Goal: Transaction & Acquisition: Book appointment/travel/reservation

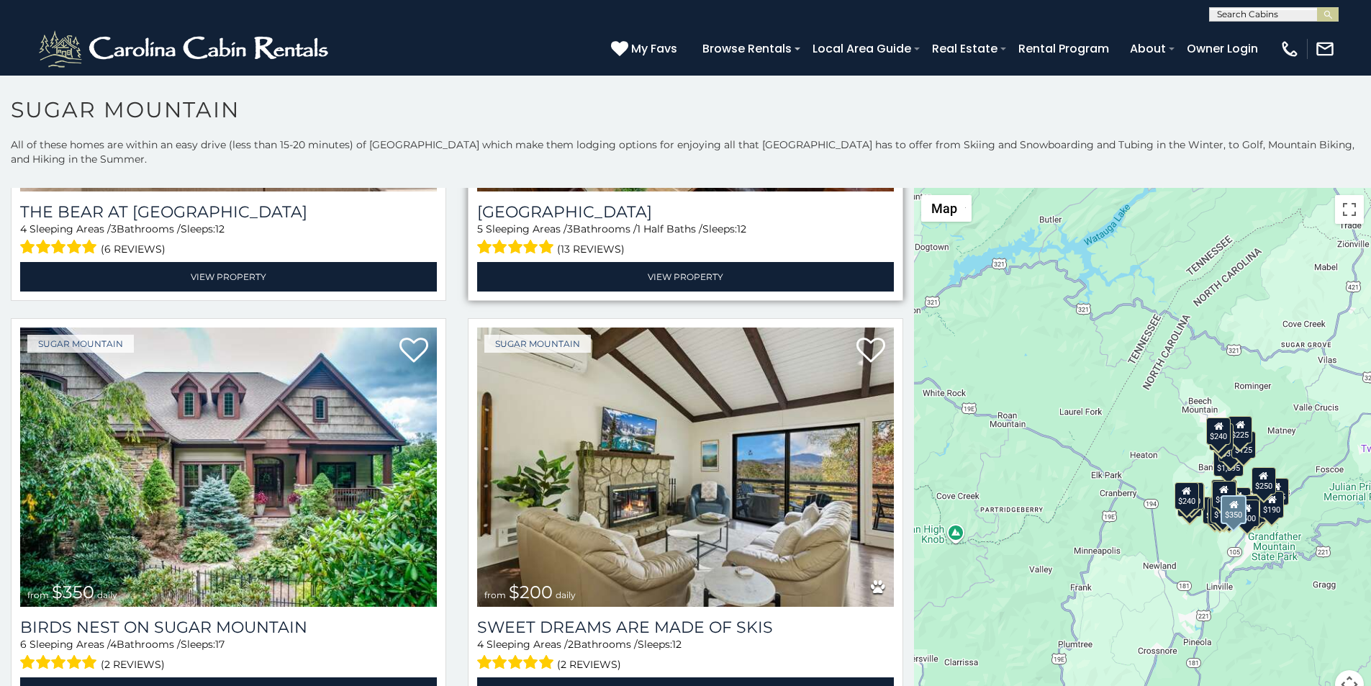
scroll to position [390, 0]
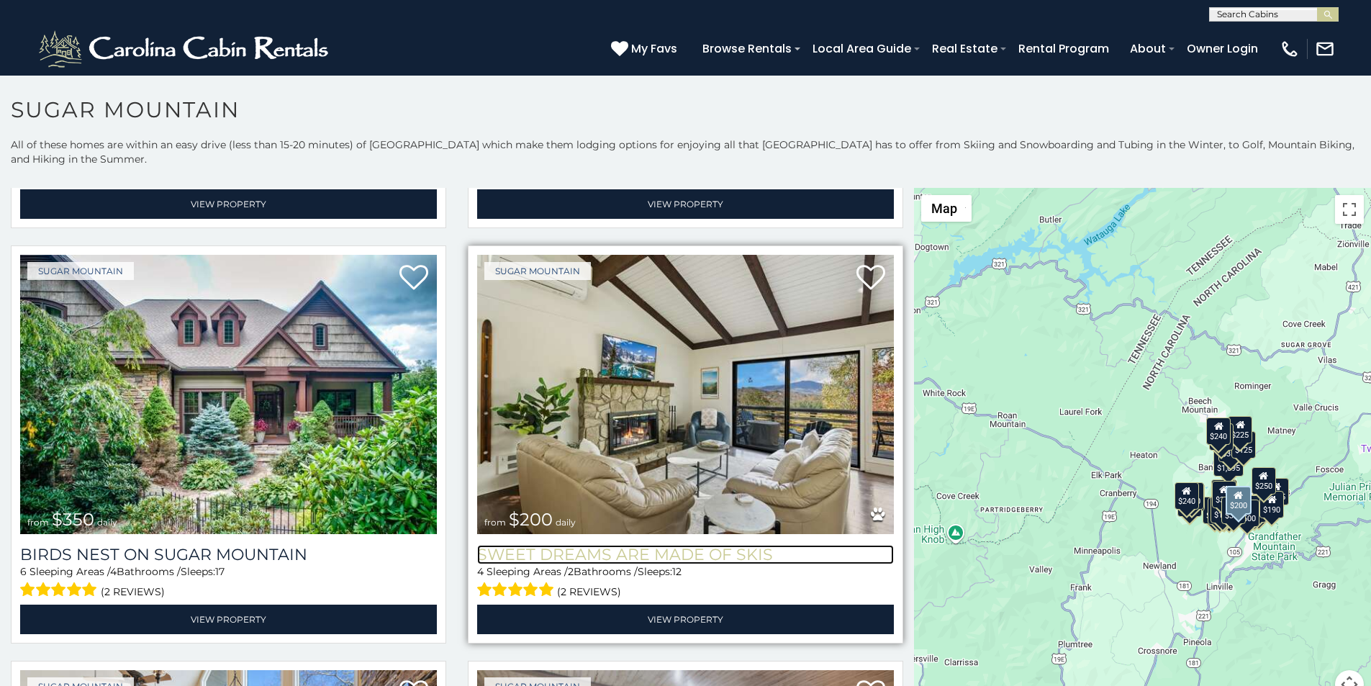
click at [477, 545] on h3 "Sweet Dreams Are Made Of Skis" at bounding box center [685, 554] width 417 height 19
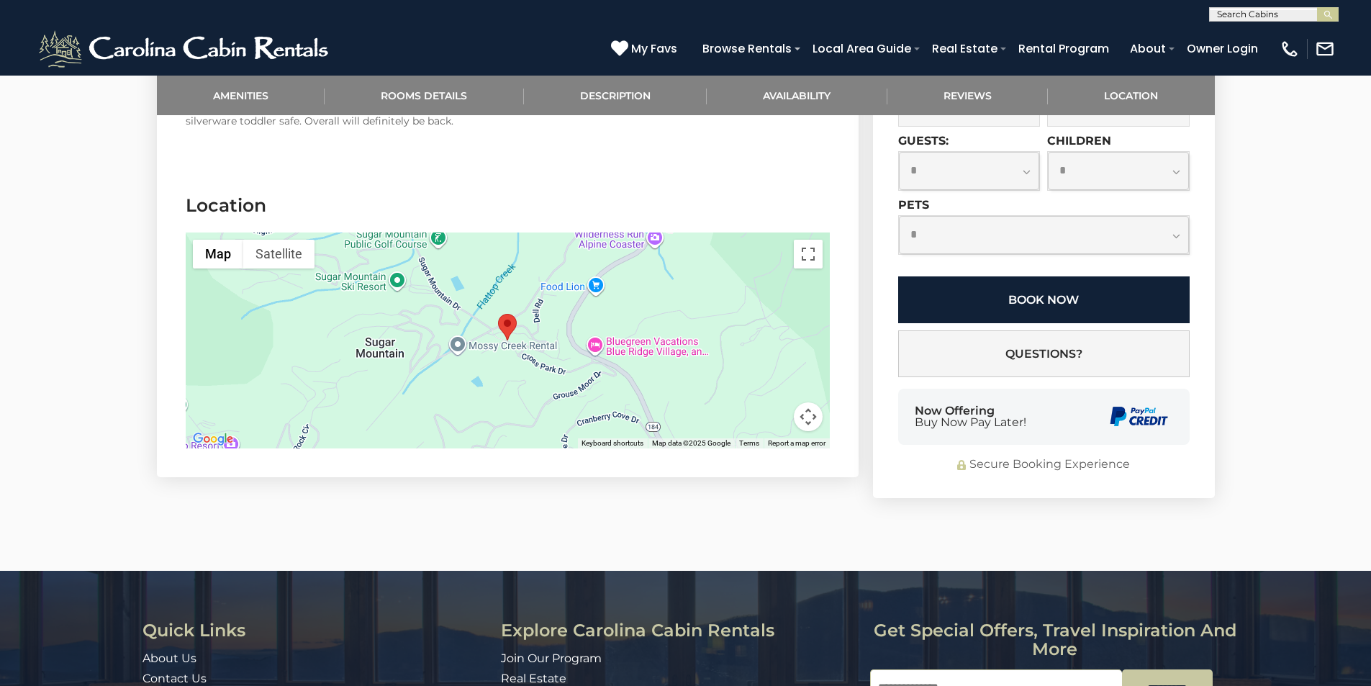
scroll to position [2903, 0]
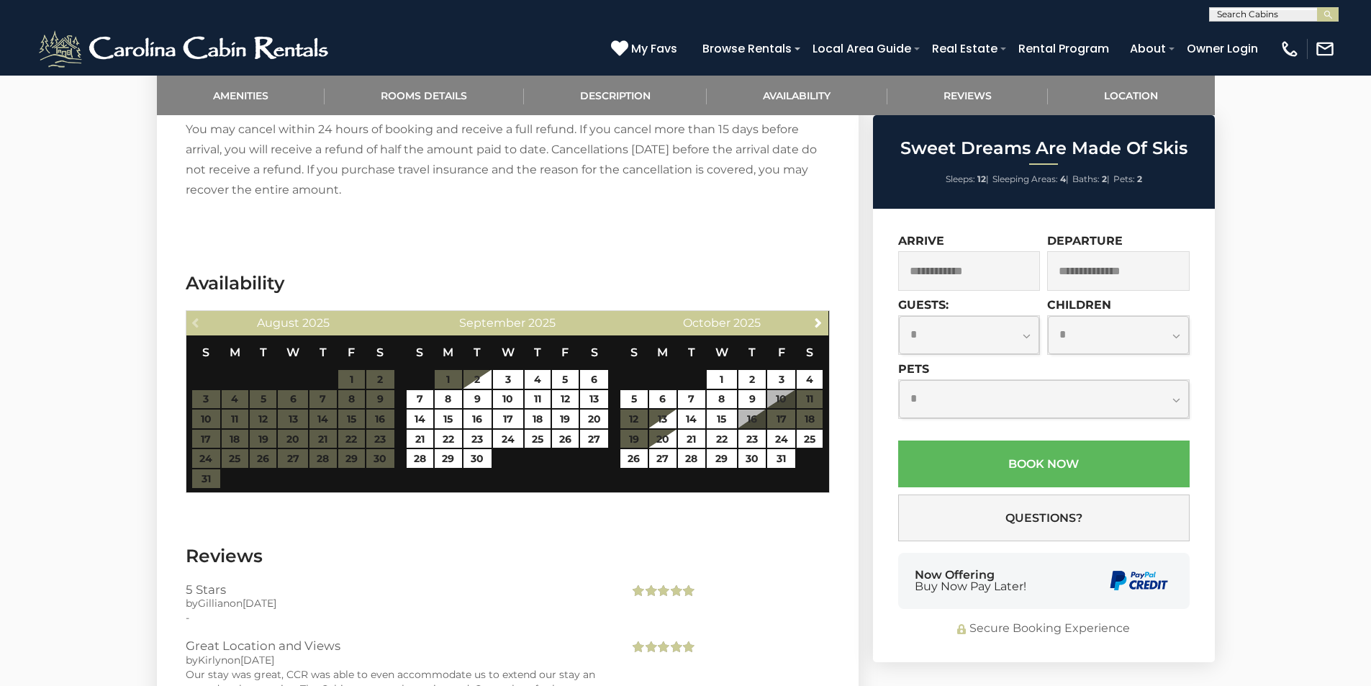
scroll to position [1852, 0]
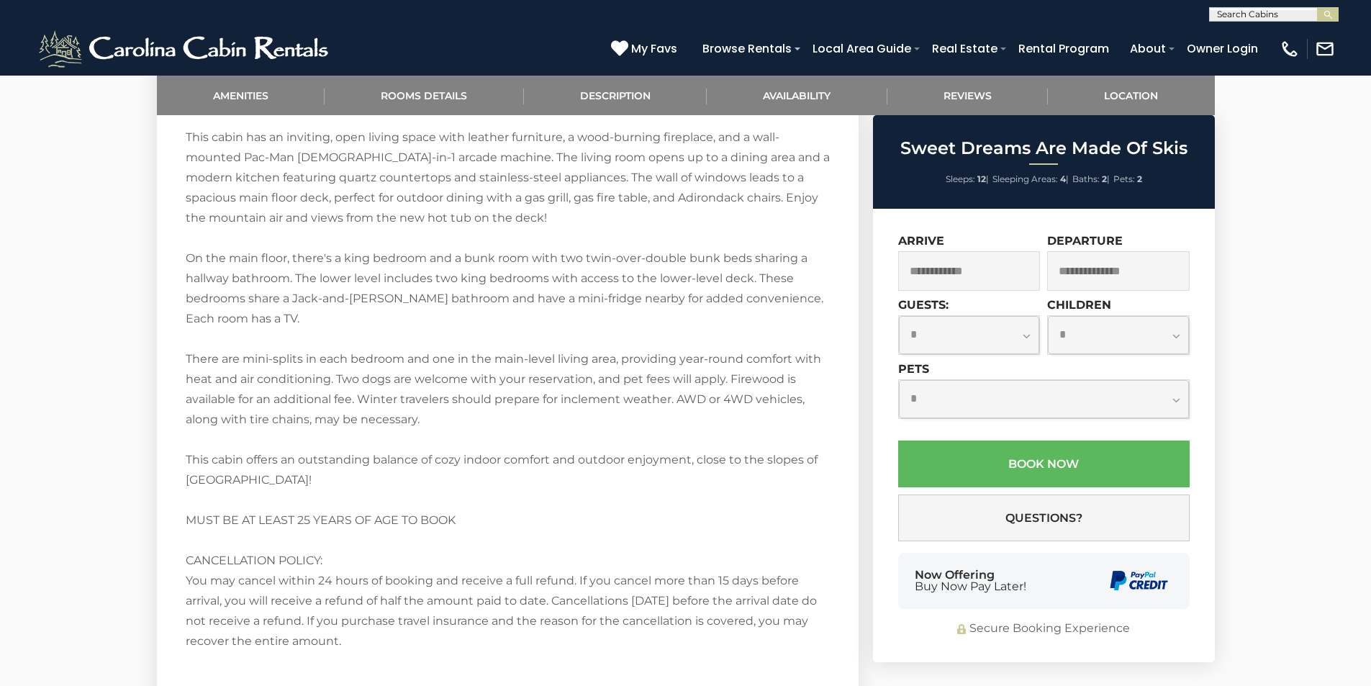
click at [927, 35] on div "My Favs Browse Rentals Local Area Guide Activities & Attractions Area Map Drivi…" at bounding box center [973, 49] width 724 height 40
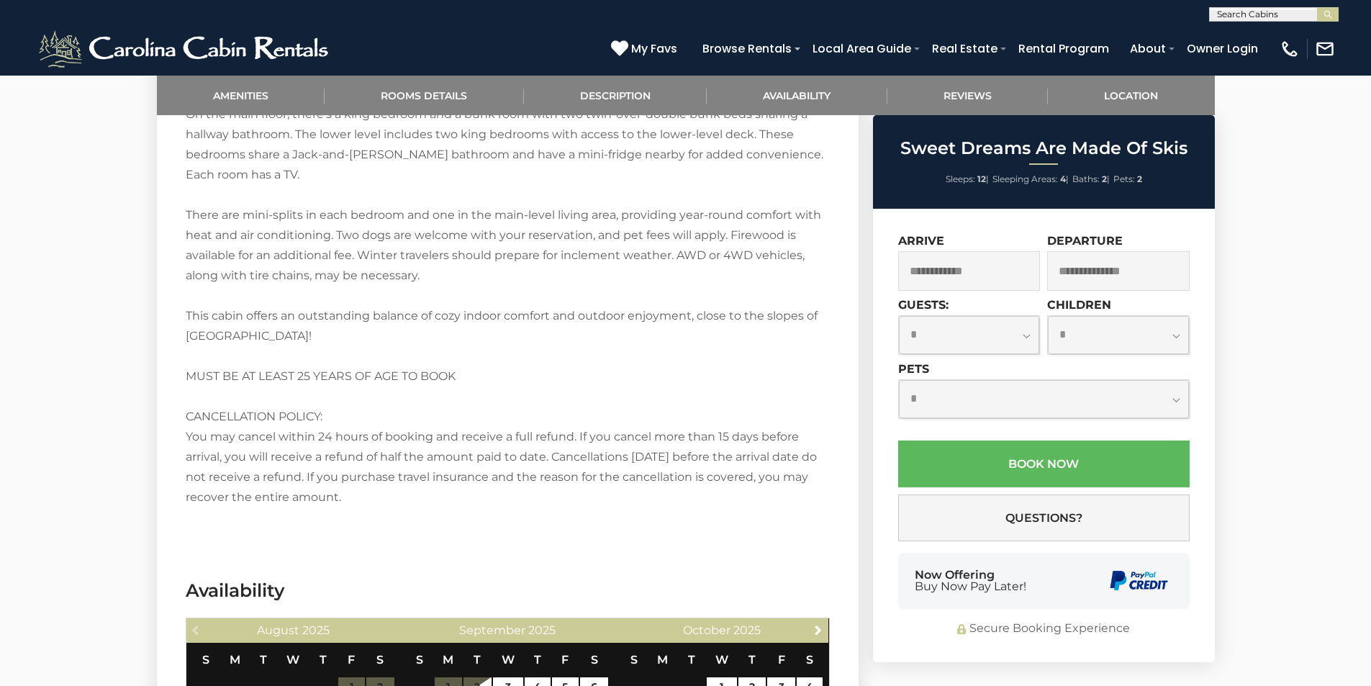
scroll to position [2025, 0]
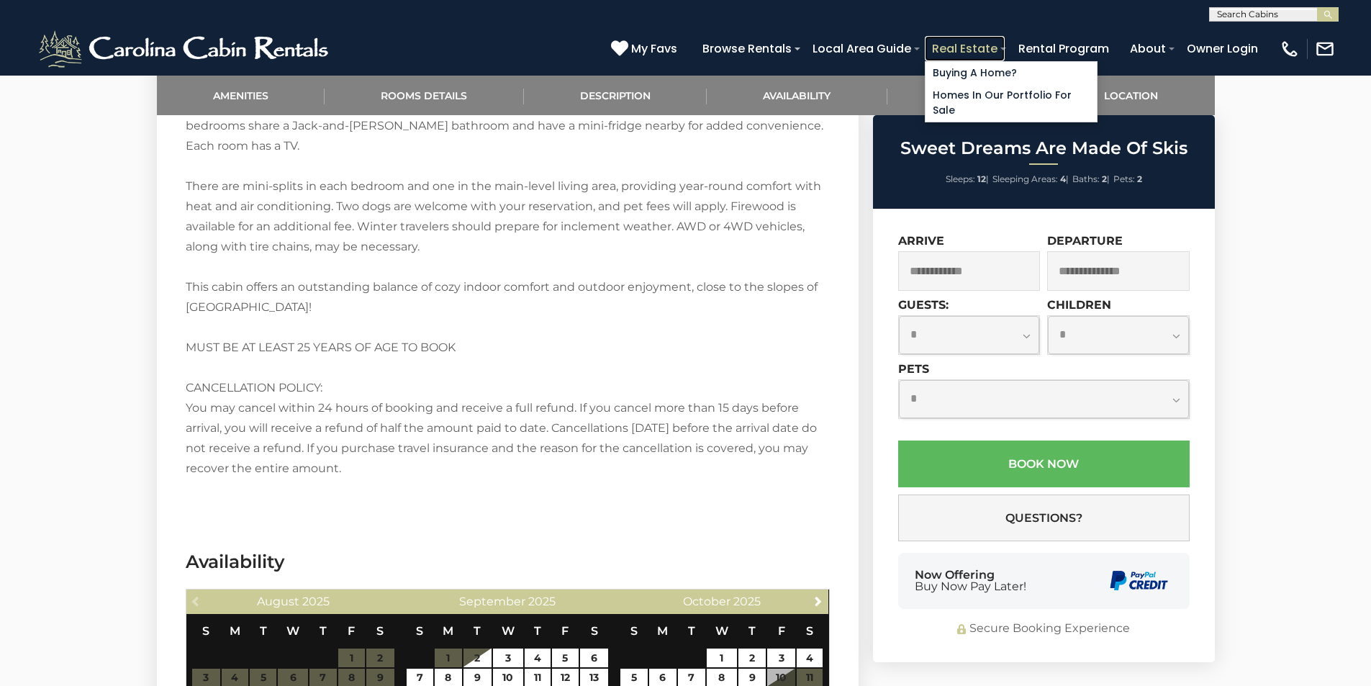
click at [1005, 39] on link "Real Estate" at bounding box center [965, 48] width 80 height 25
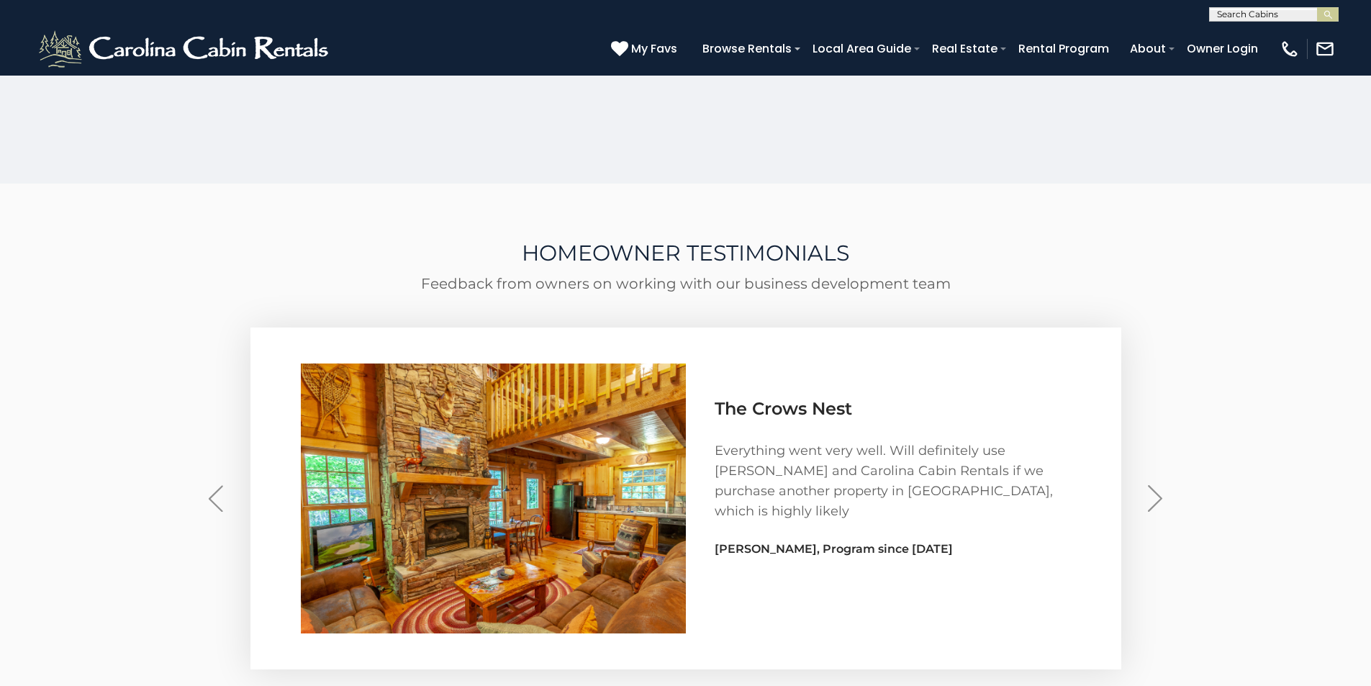
scroll to position [4132, 0]
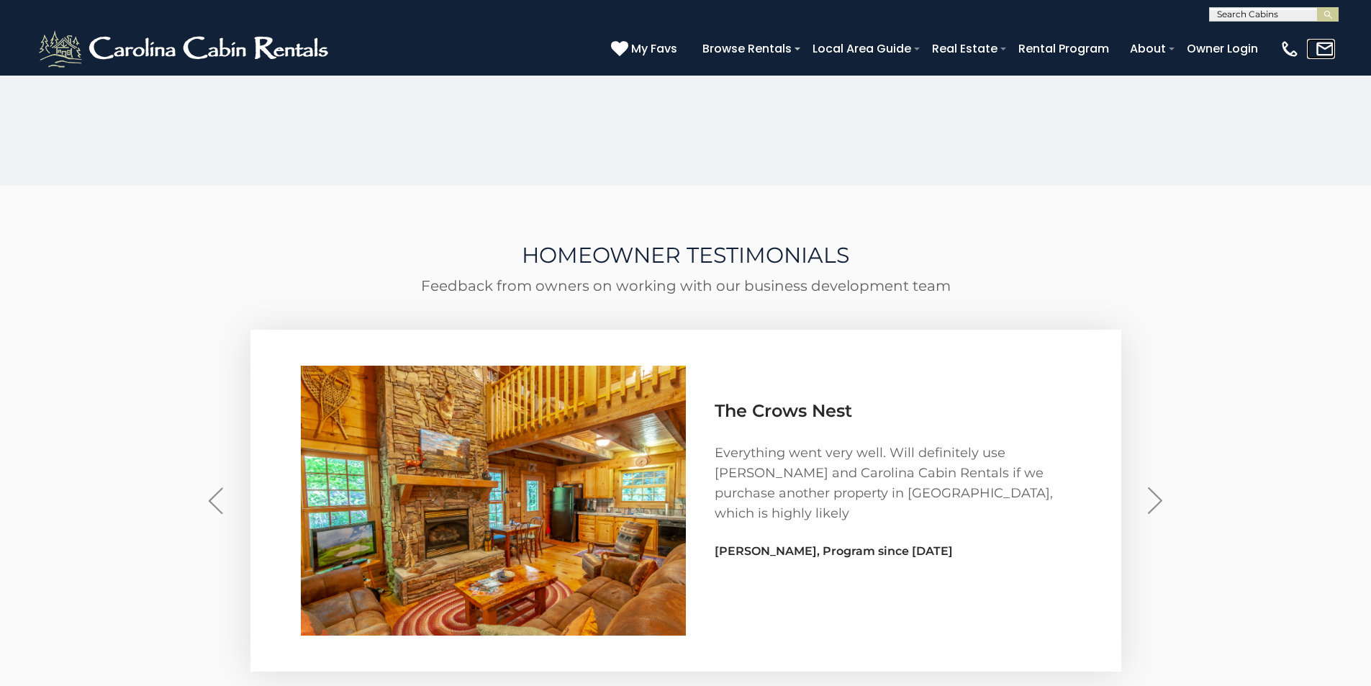
click at [1327, 52] on link at bounding box center [1321, 49] width 28 height 20
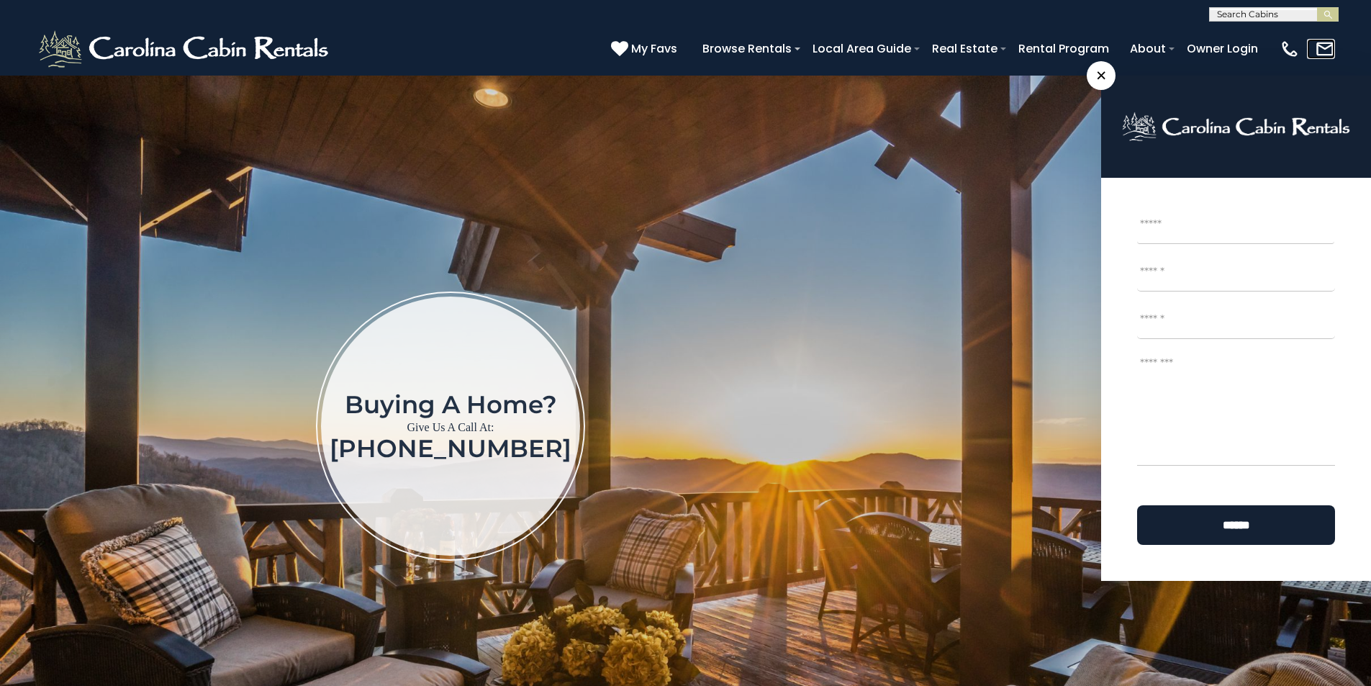
scroll to position [600, 0]
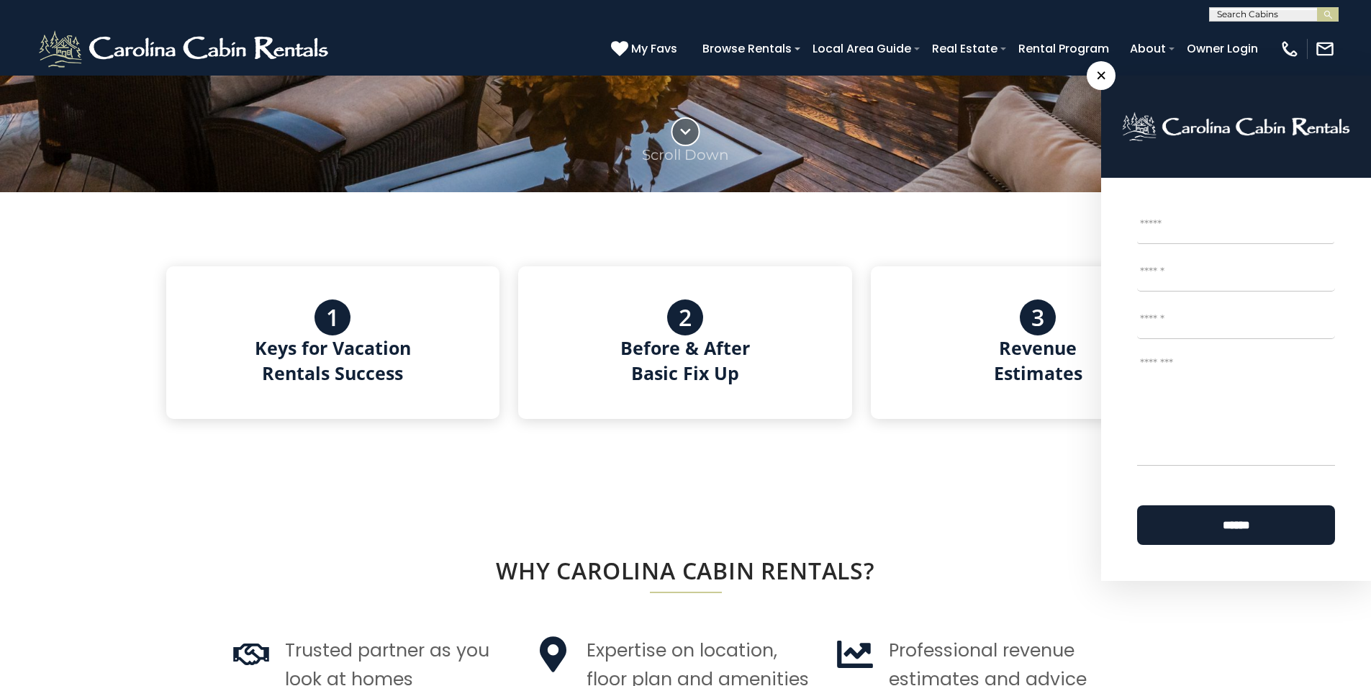
click at [1158, 411] on textarea "Message *" at bounding box center [1236, 408] width 198 height 115
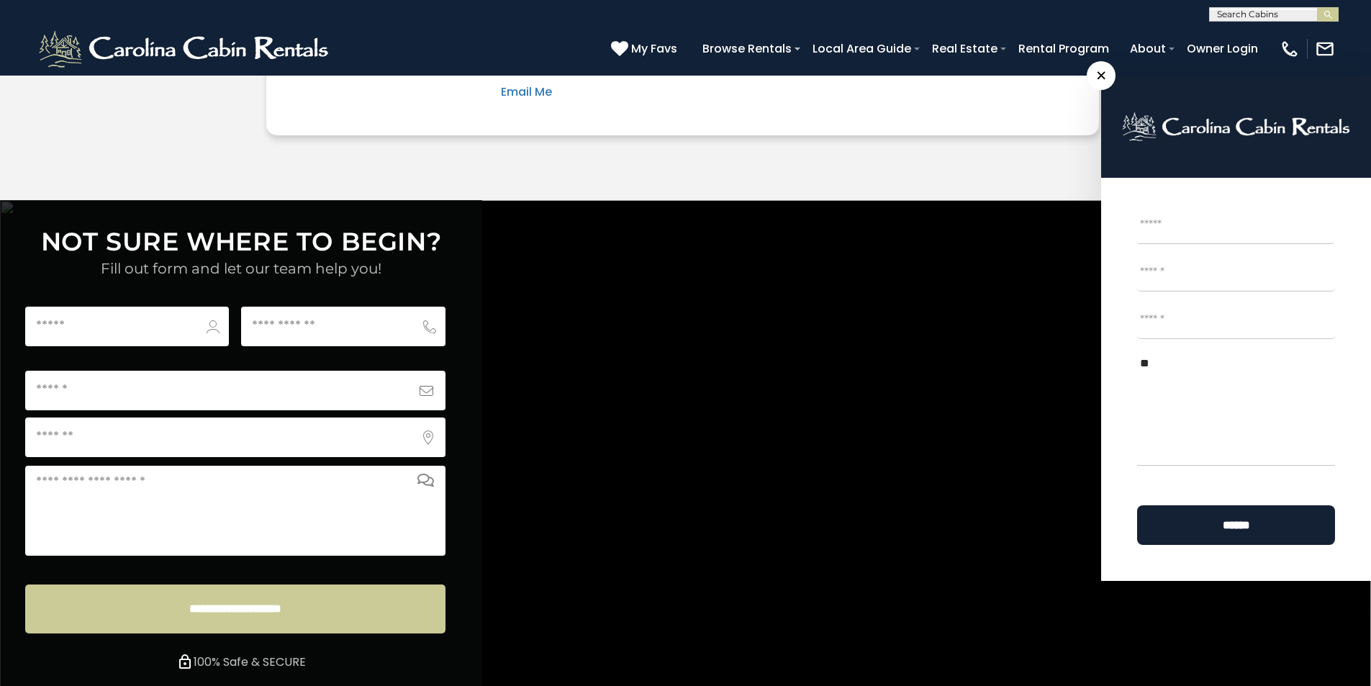
scroll to position [5361, 0]
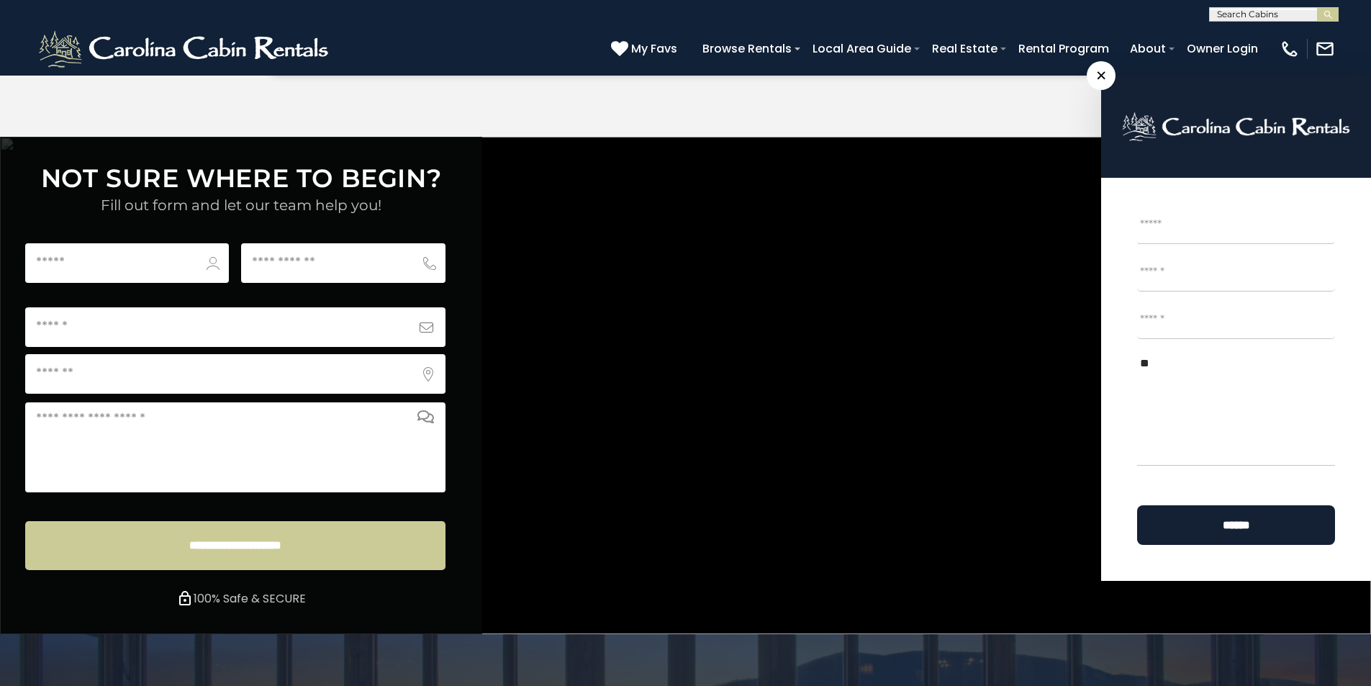
type textarea "**"
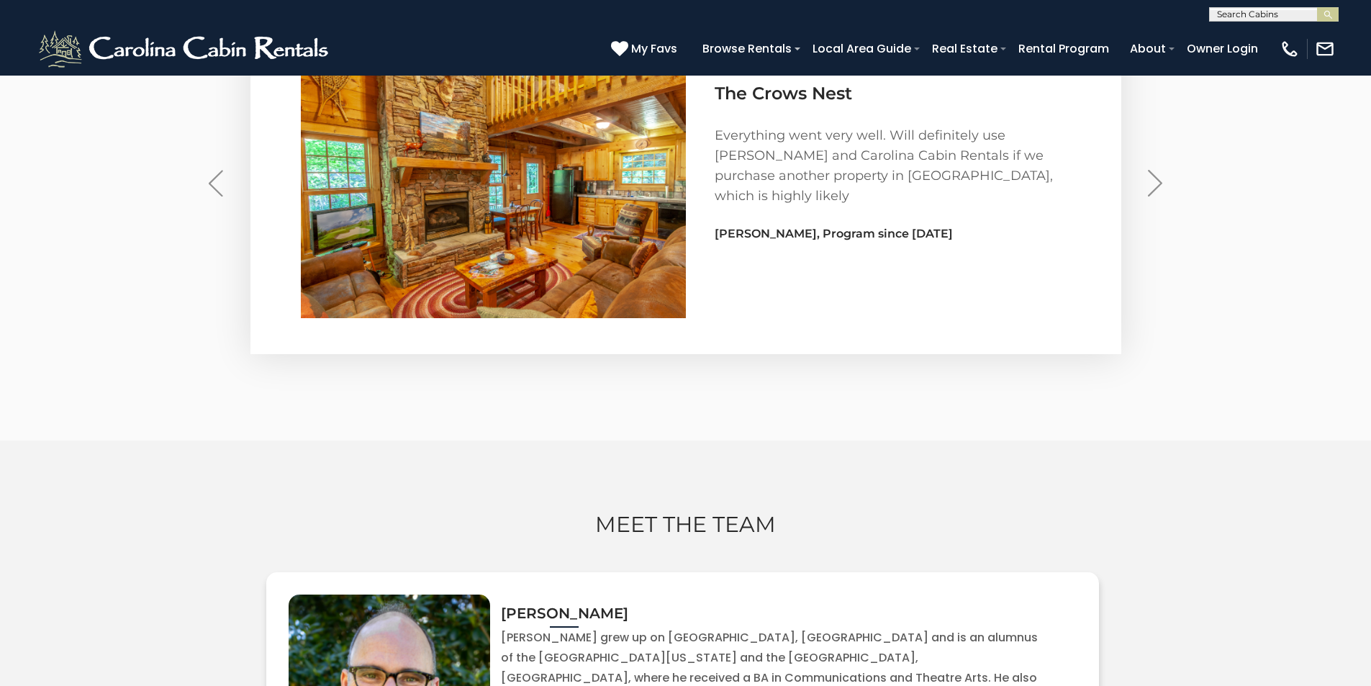
scroll to position [4523, 0]
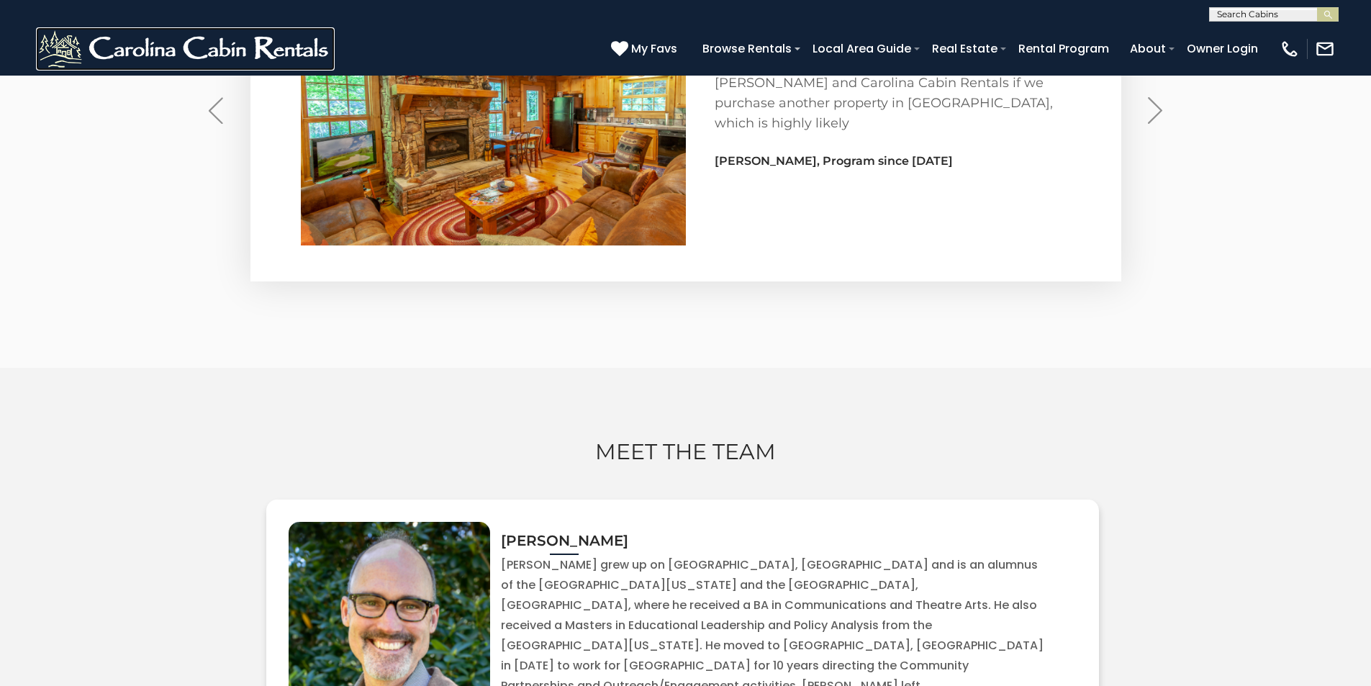
click at [75, 63] on img at bounding box center [185, 48] width 299 height 43
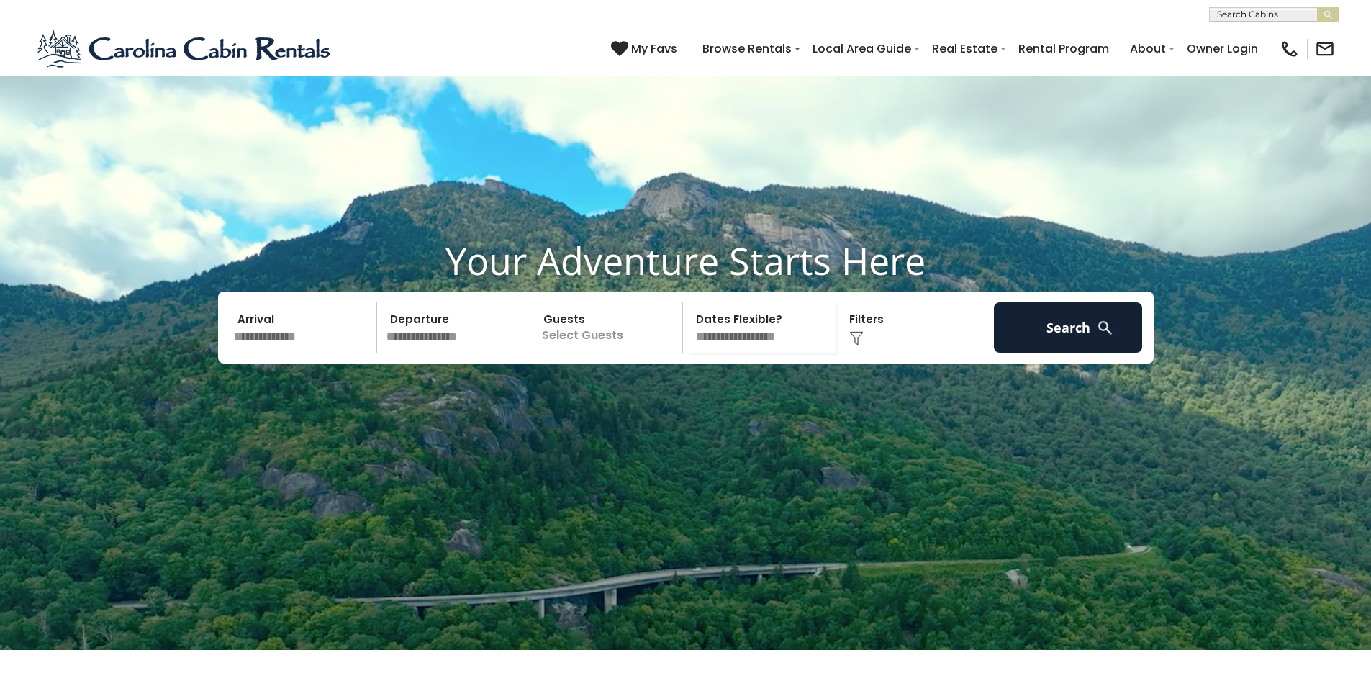
scroll to position [180, 0]
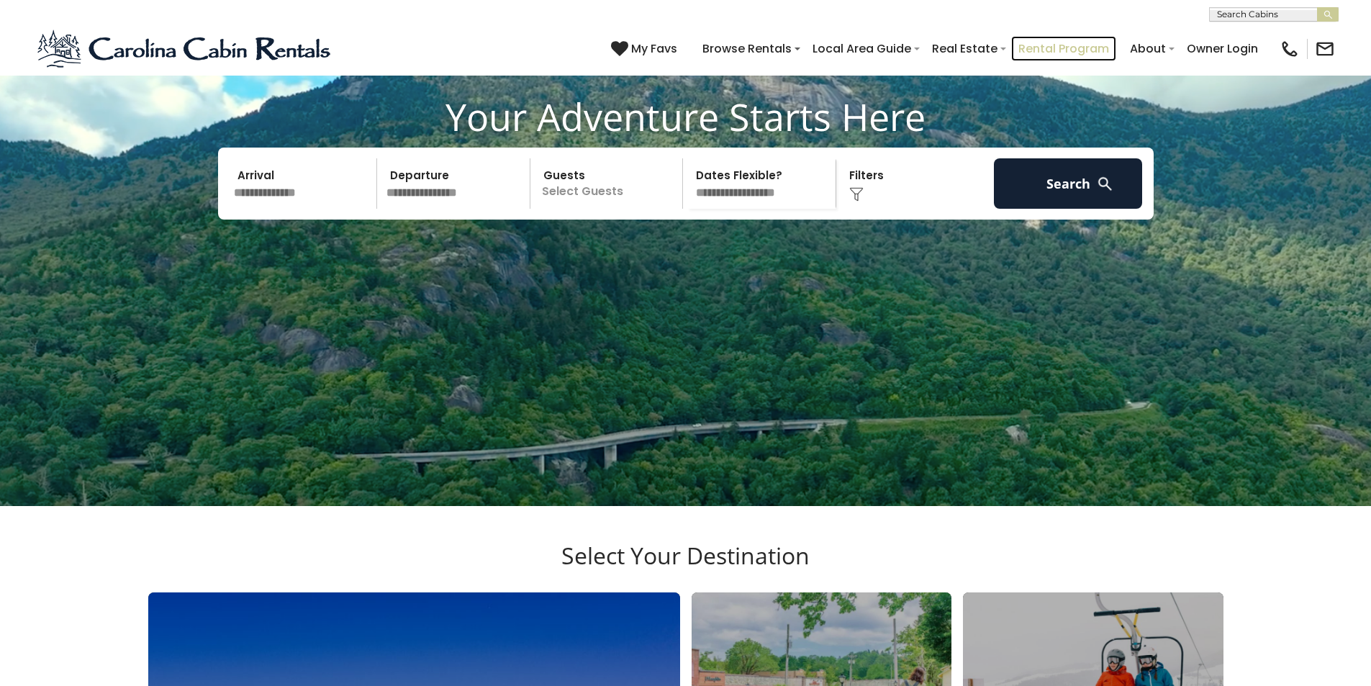
click at [1103, 42] on link "Rental Program" at bounding box center [1063, 48] width 105 height 25
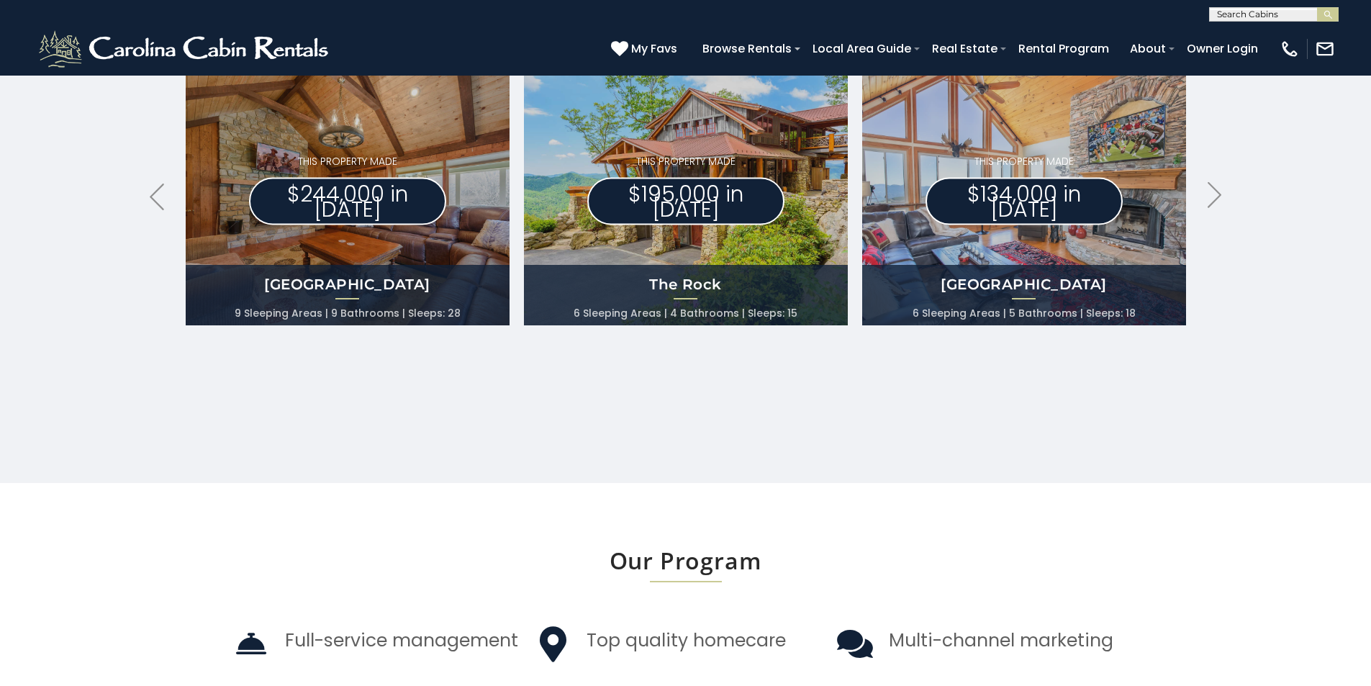
scroll to position [1387, 0]
